Goal: Check status: Check status

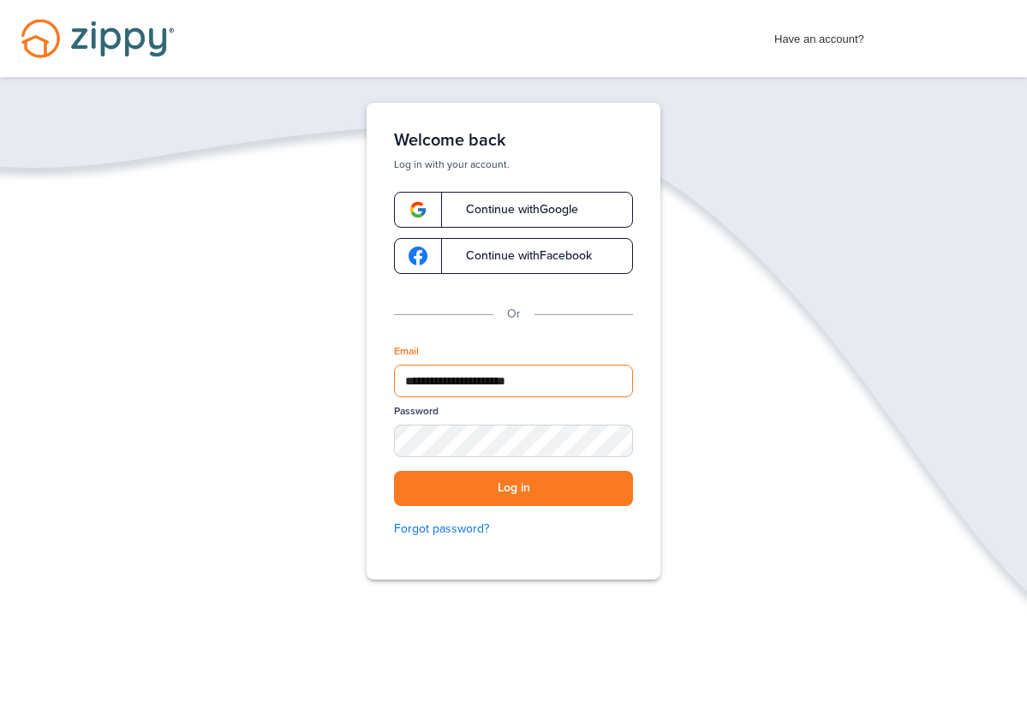
type input "**********"
click at [509, 485] on button "Log in" at bounding box center [513, 488] width 239 height 35
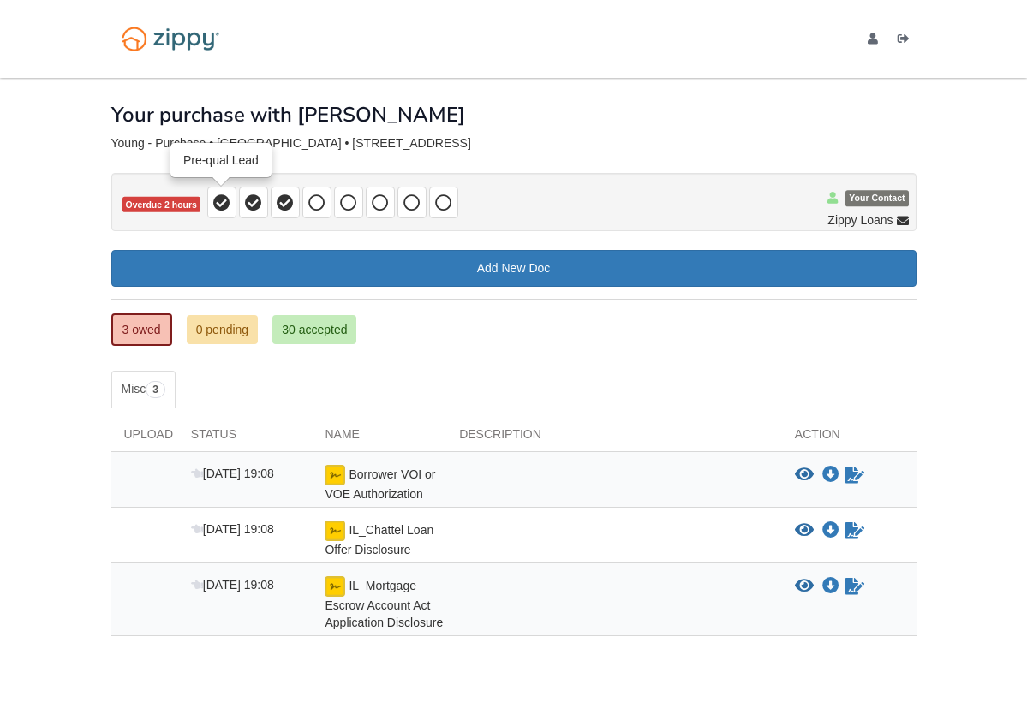
click at [224, 205] on icon at bounding box center [221, 202] width 17 height 17
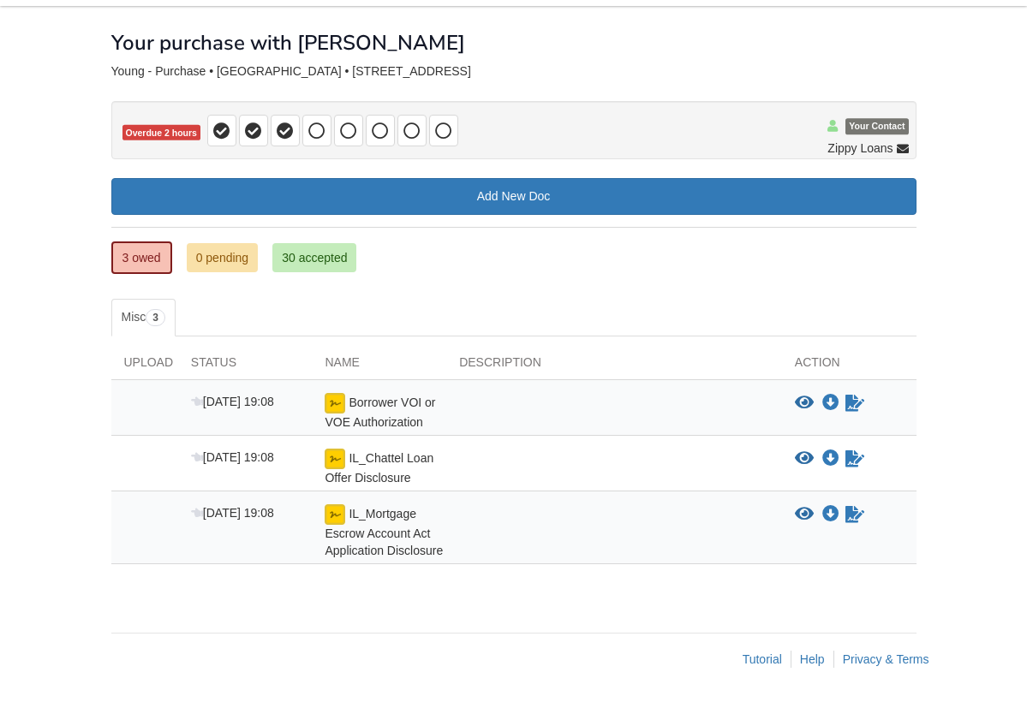
scroll to position [71, 0]
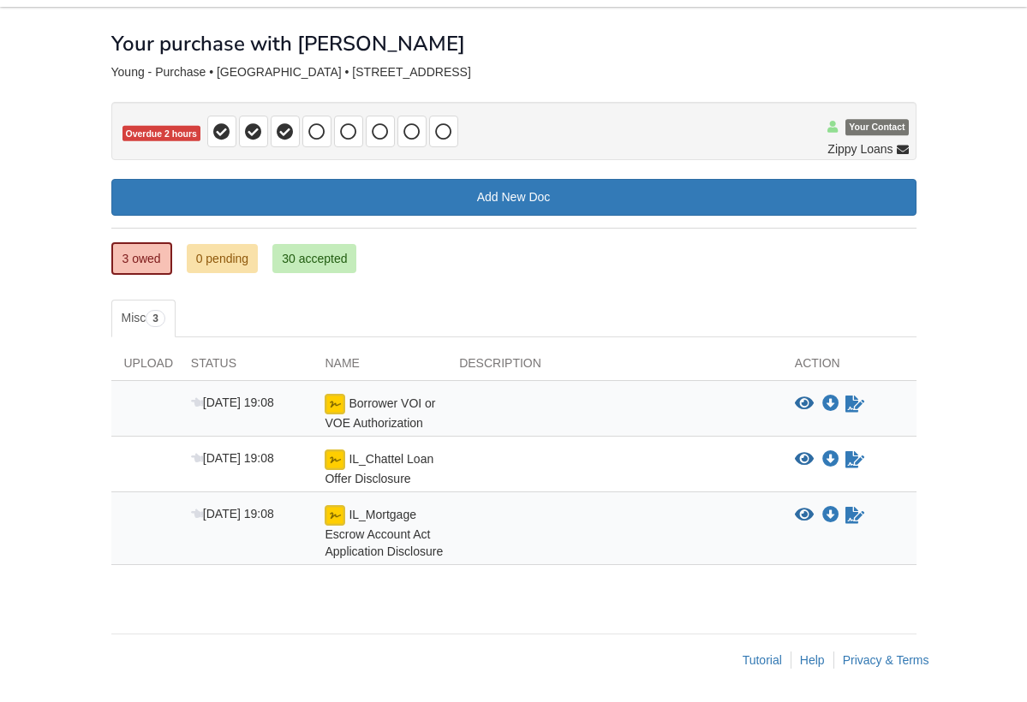
click at [328, 261] on link "30 accepted" at bounding box center [314, 258] width 84 height 29
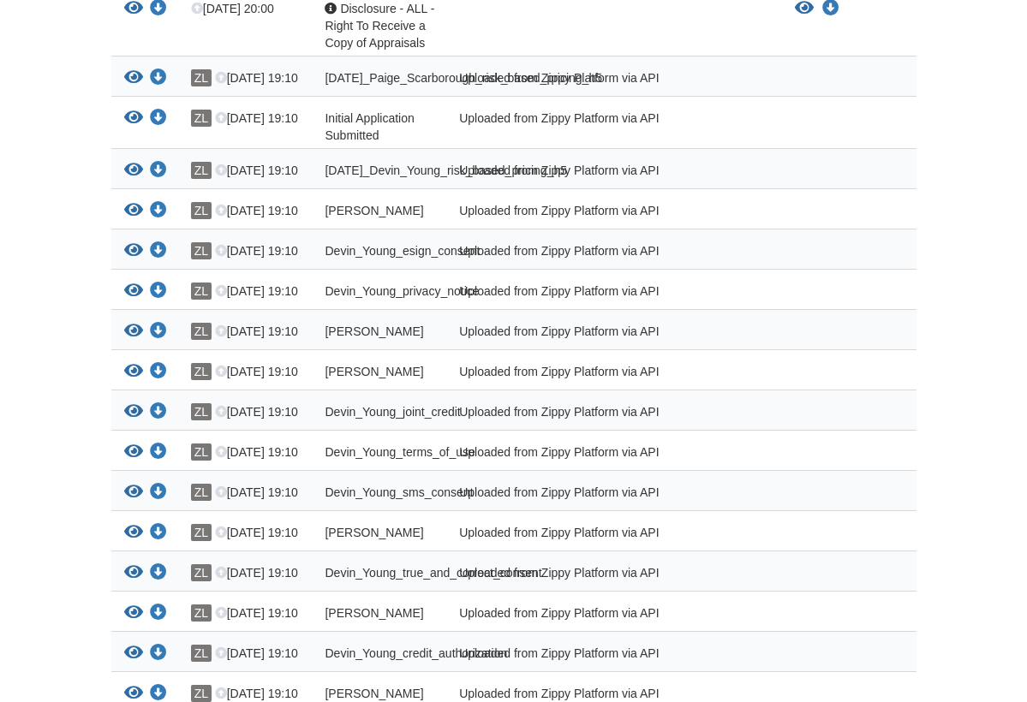
scroll to position [694, 0]
click at [133, 540] on icon "View Paige_Scarborough_joint_credit" at bounding box center [133, 531] width 19 height 17
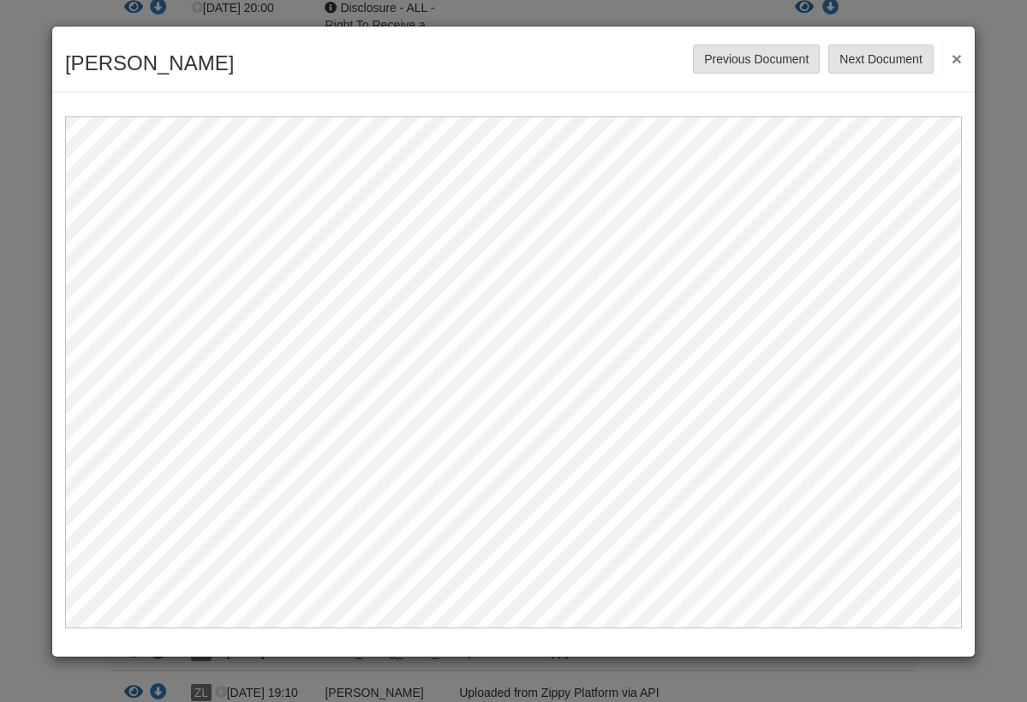
scroll to position [0, 0]
click at [904, 63] on button "Next Document" at bounding box center [880, 59] width 104 height 29
click at [903, 63] on button "Next Document" at bounding box center [880, 59] width 104 height 29
click at [902, 63] on button "Next Document" at bounding box center [880, 59] width 104 height 29
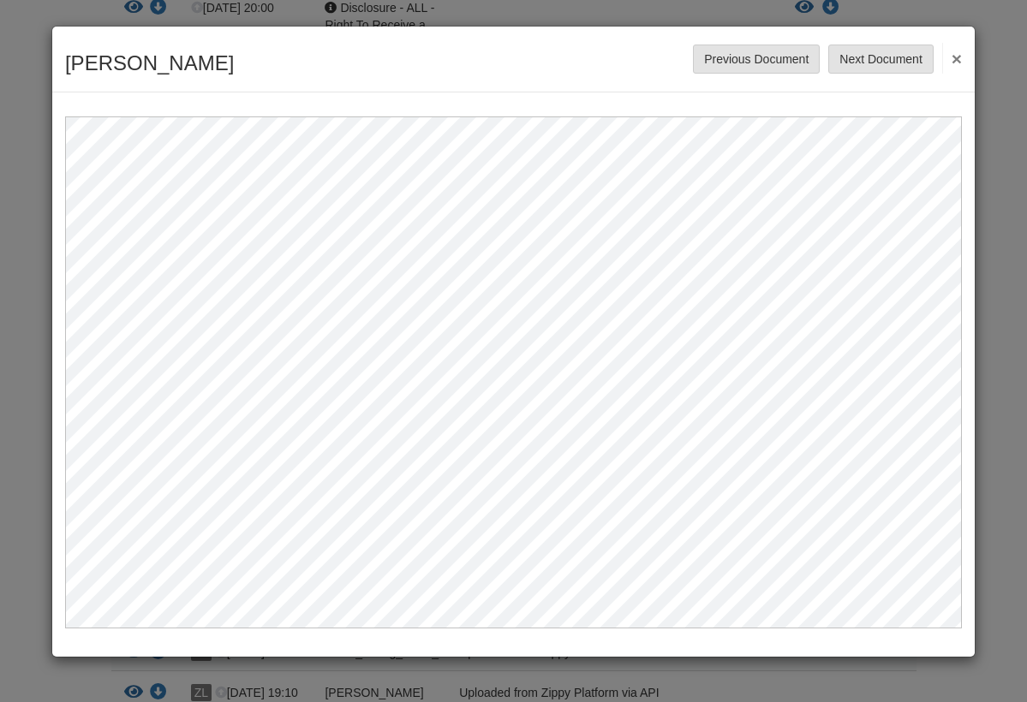
click at [902, 63] on button "Next Document" at bounding box center [880, 59] width 104 height 29
click at [897, 61] on button "Next Document" at bounding box center [880, 59] width 104 height 29
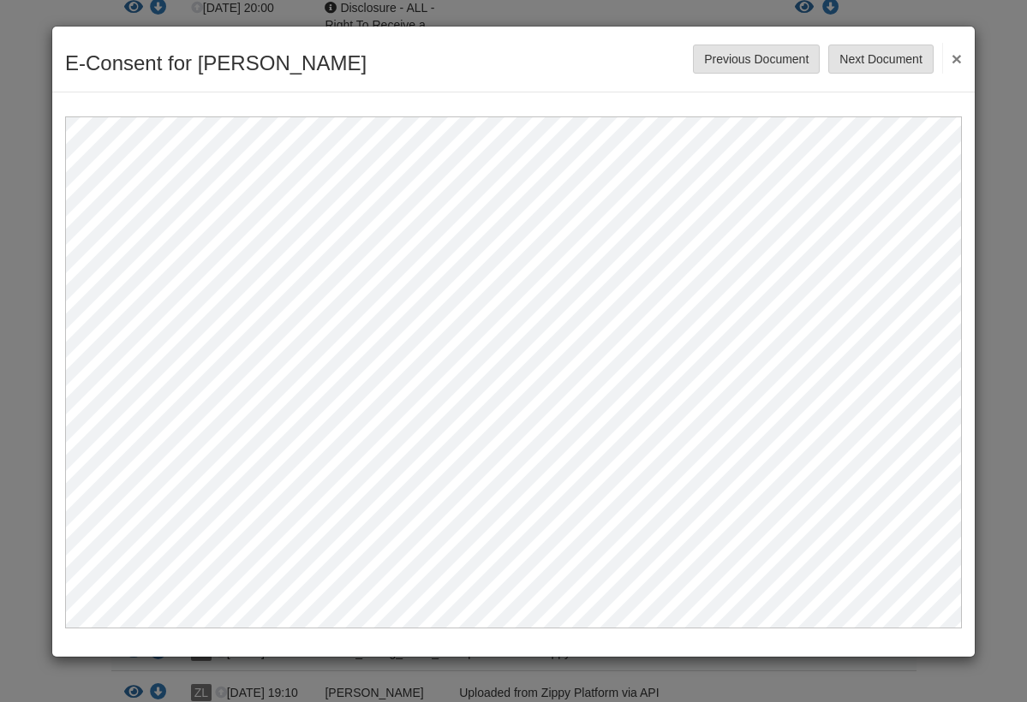
click at [896, 61] on button "Next Document" at bounding box center [880, 59] width 104 height 29
click at [896, 62] on button "Next Document" at bounding box center [880, 59] width 104 height 29
click at [896, 63] on button "Next Document" at bounding box center [880, 59] width 104 height 29
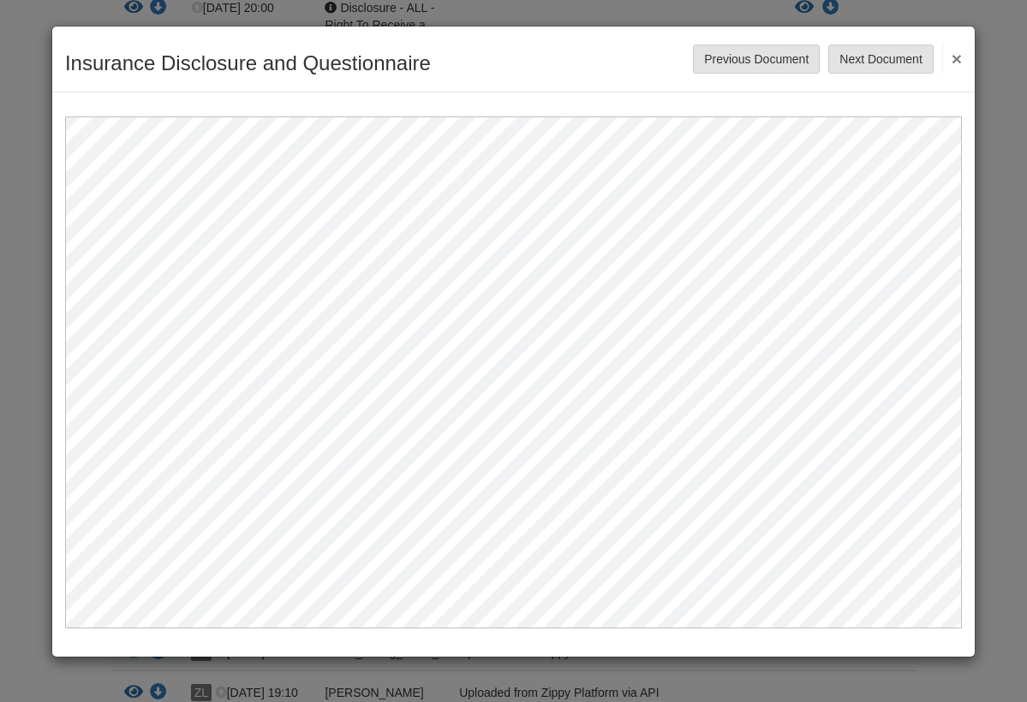
click at [896, 63] on button "Next Document" at bounding box center [880, 59] width 104 height 29
click at [725, 59] on button "Previous Document" at bounding box center [756, 59] width 127 height 29
click at [889, 71] on button "Next Document" at bounding box center [880, 59] width 104 height 29
click at [884, 58] on button "Next Document" at bounding box center [880, 59] width 104 height 29
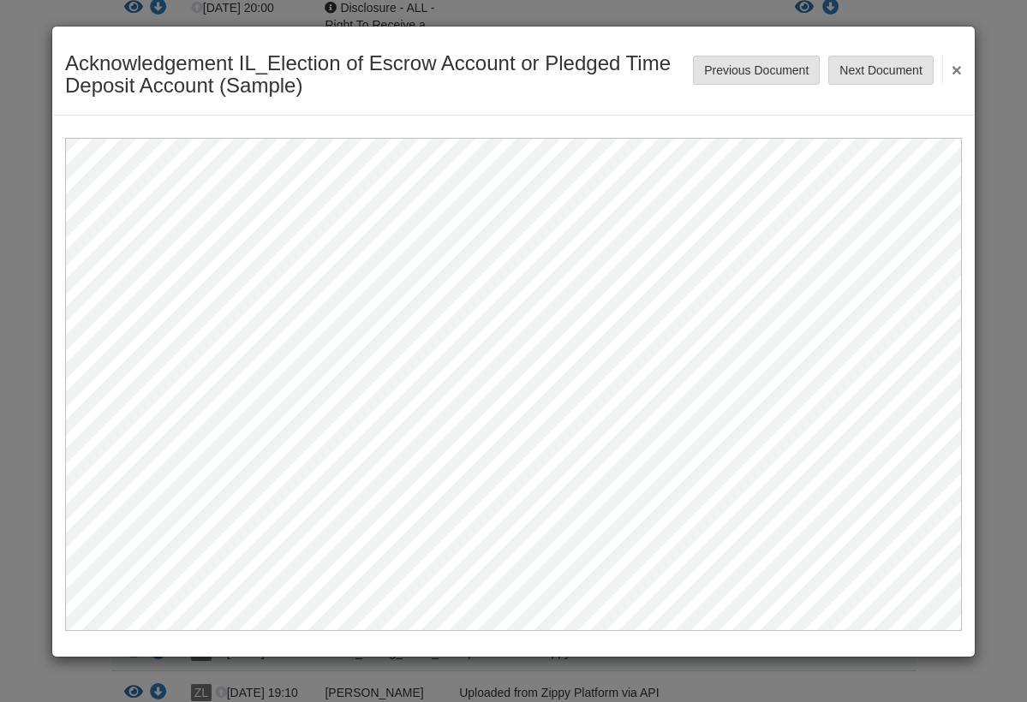
click at [884, 72] on button "Next Document" at bounding box center [880, 70] width 104 height 29
click at [787, 80] on button "Previous Document" at bounding box center [756, 70] width 127 height 29
click at [958, 70] on button "×" at bounding box center [952, 69] width 20 height 31
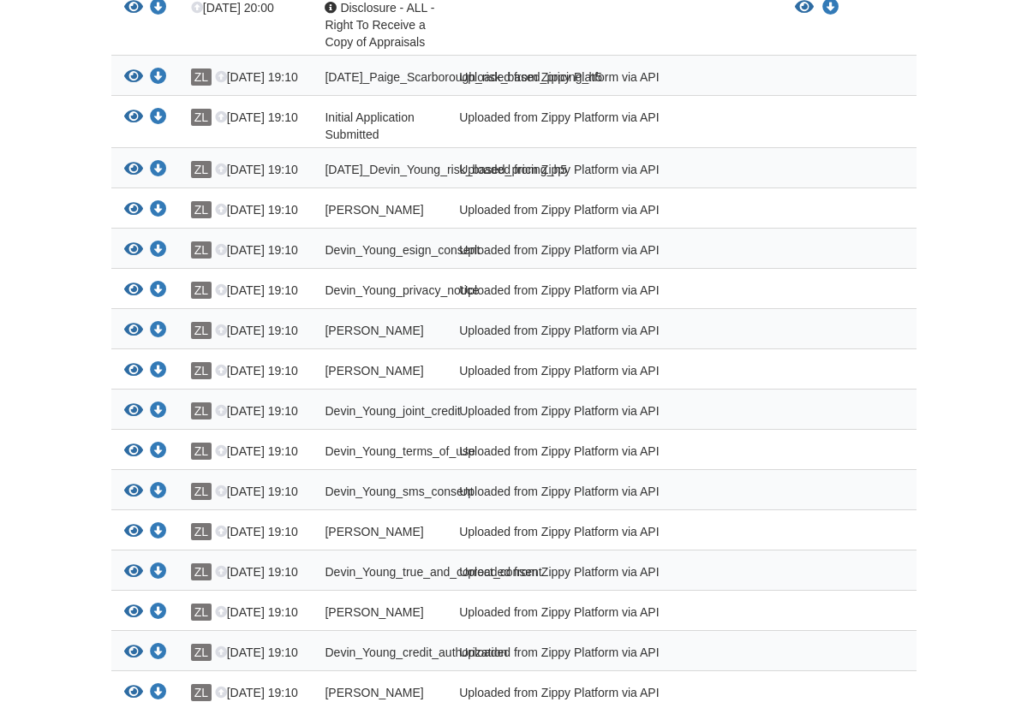
click at [1003, 67] on body "[EMAIL_ADDRESS][DOMAIN_NAME] Logout" at bounding box center [513, 327] width 1027 height 2042
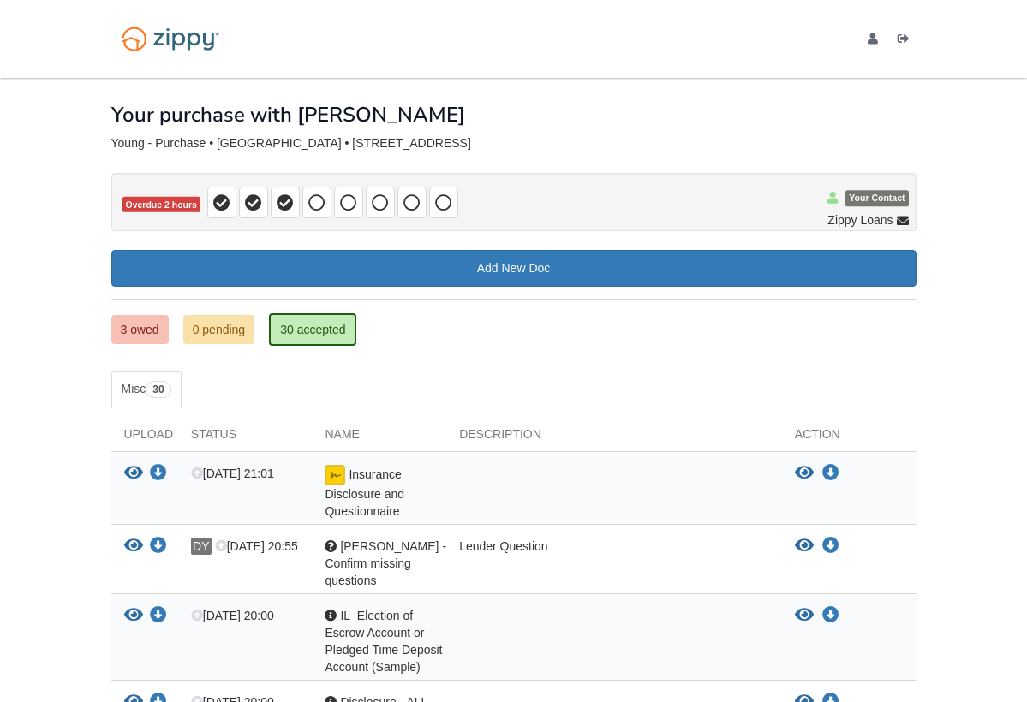
click at [140, 330] on link "3 owed" at bounding box center [139, 329] width 57 height 29
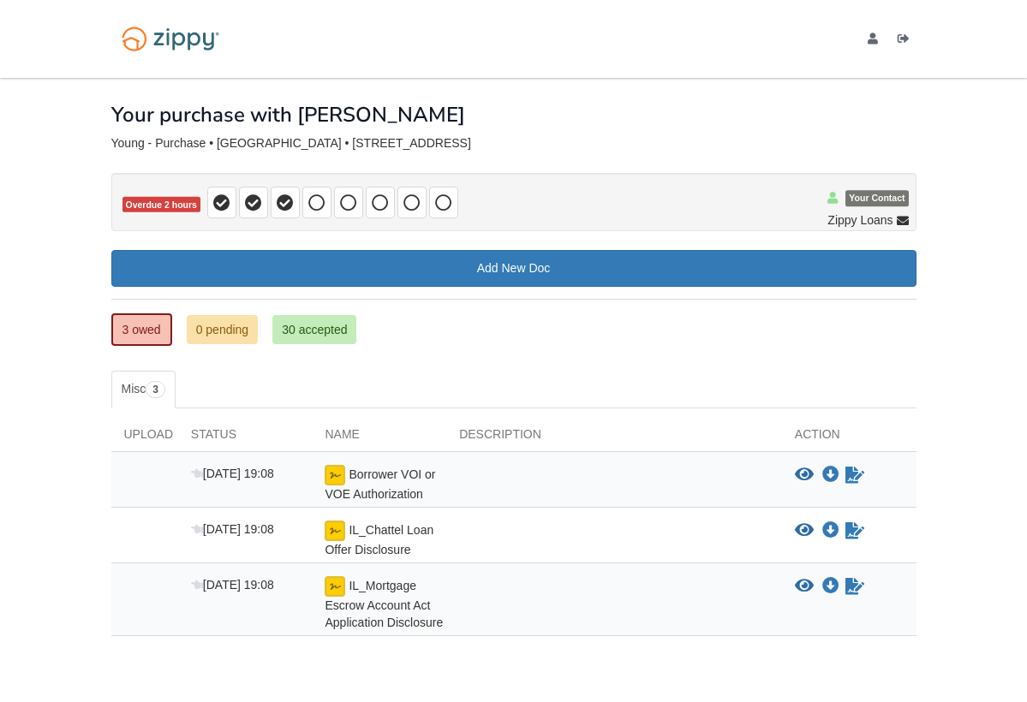
click at [144, 328] on link "3 owed" at bounding box center [141, 329] width 61 height 33
click at [558, 117] on div "Your purchase with [PERSON_NAME]" at bounding box center [513, 102] width 805 height 48
click at [584, 307] on div "3 owed 0 pending 30 accepted My Estimated Payment × My Estimated Payment Add Ne…" at bounding box center [513, 305] width 805 height 115
click at [226, 327] on link "0 pending" at bounding box center [223, 329] width 72 height 29
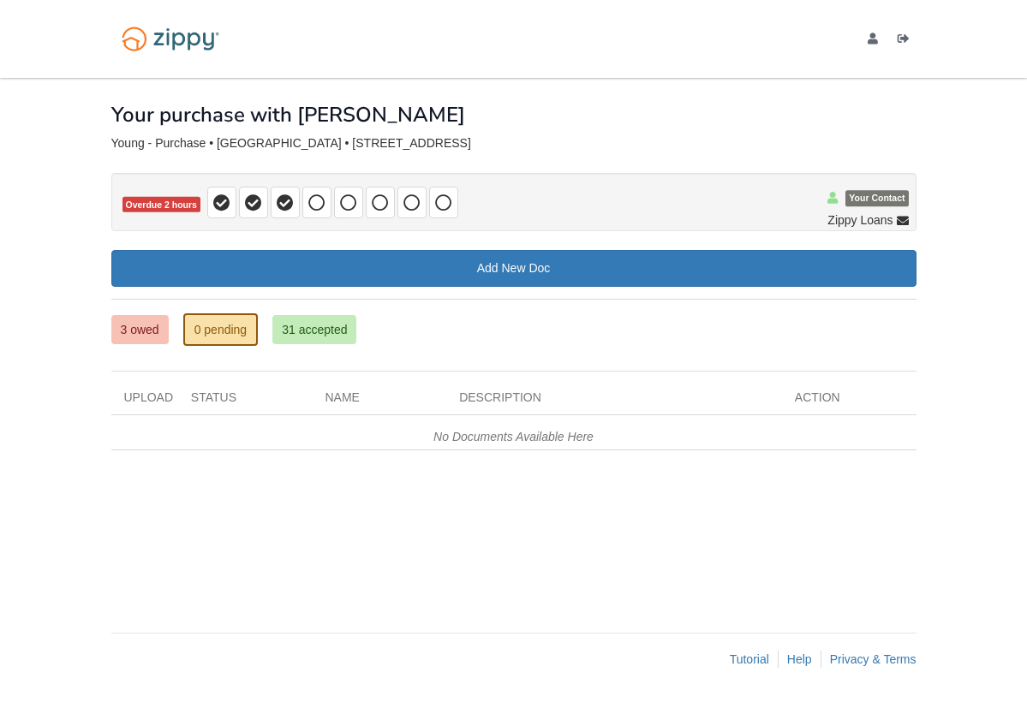
click at [146, 331] on link "3 owed" at bounding box center [139, 329] width 57 height 29
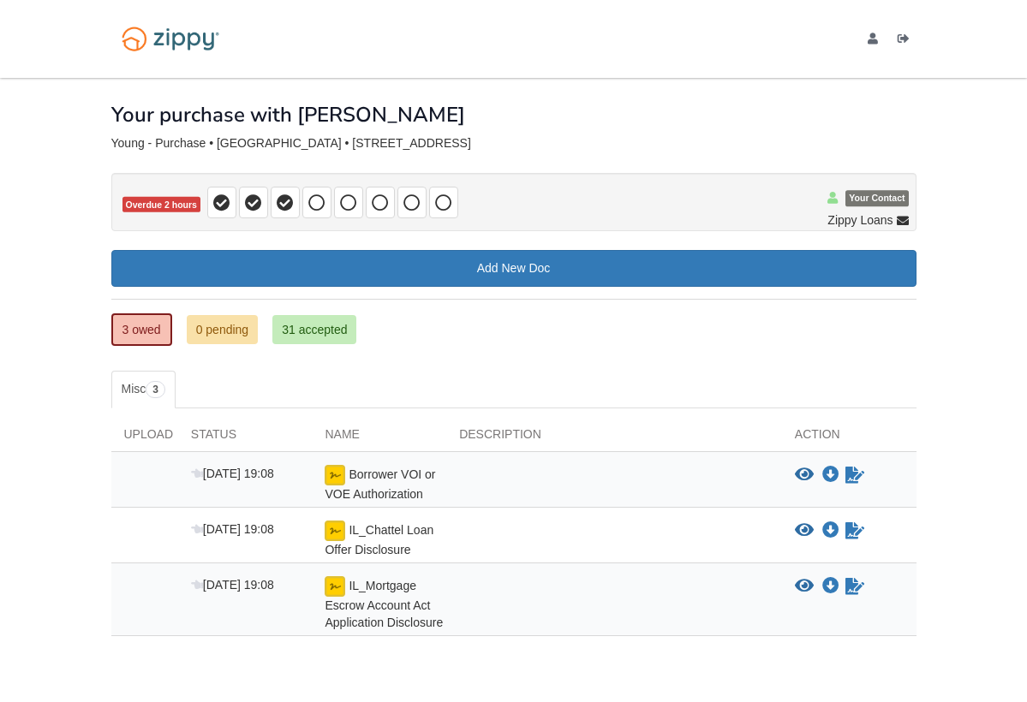
click at [75, 198] on body "[EMAIL_ADDRESS][DOMAIN_NAME] Logout" at bounding box center [513, 387] width 1027 height 774
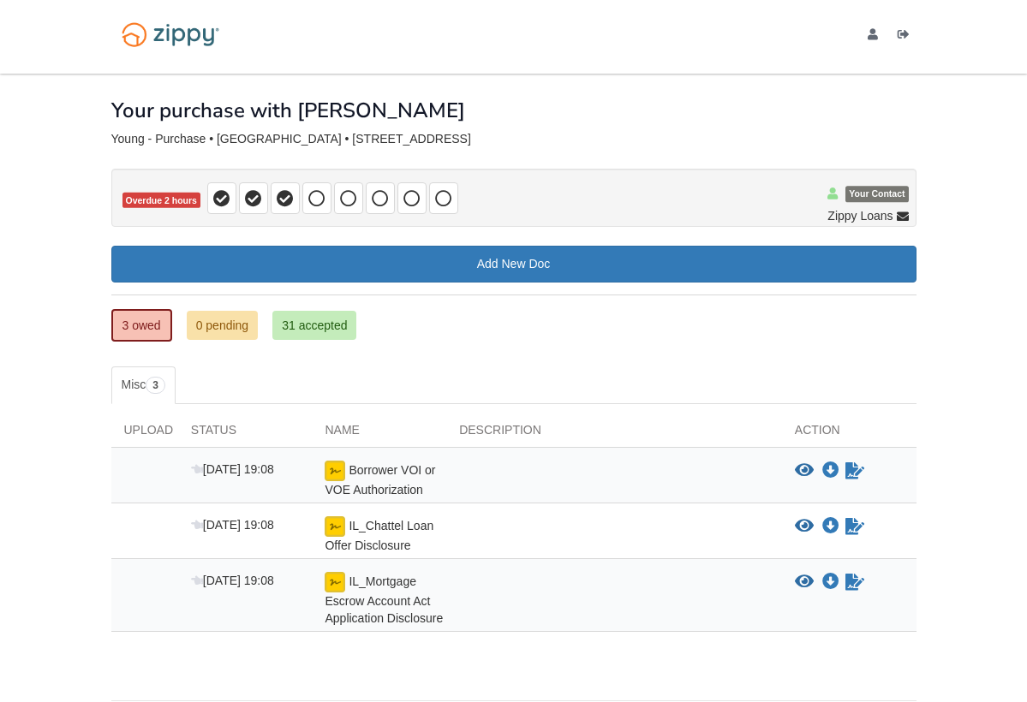
click at [551, 335] on ul "3 owed 0 pending 31 accepted" at bounding box center [513, 325] width 805 height 33
